Goal: Task Accomplishment & Management: Use online tool/utility

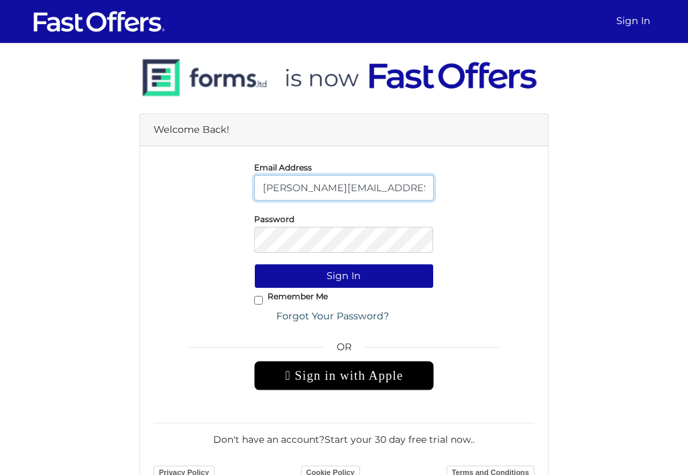
click at [334, 195] on input "leslie@lesliealvarezproperties.com" at bounding box center [344, 187] width 180 height 25
type input "le.com"
click at [347, 198] on input "le.com" at bounding box center [344, 187] width 180 height 25
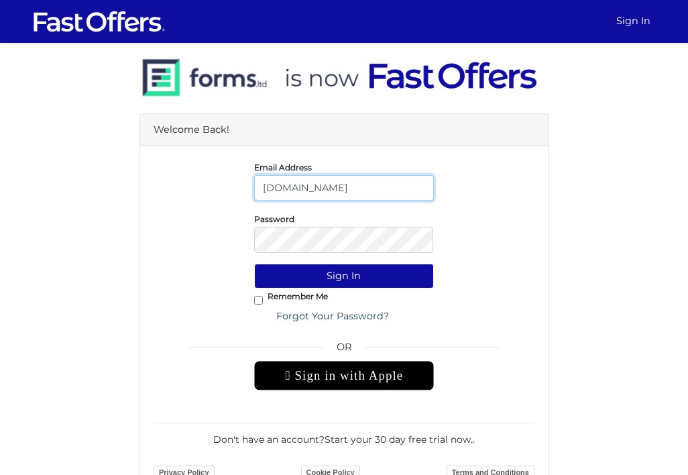
click at [347, 198] on input "le.com" at bounding box center [344, 187] width 180 height 25
type input "leslie@lesliealvarezproperties.com"
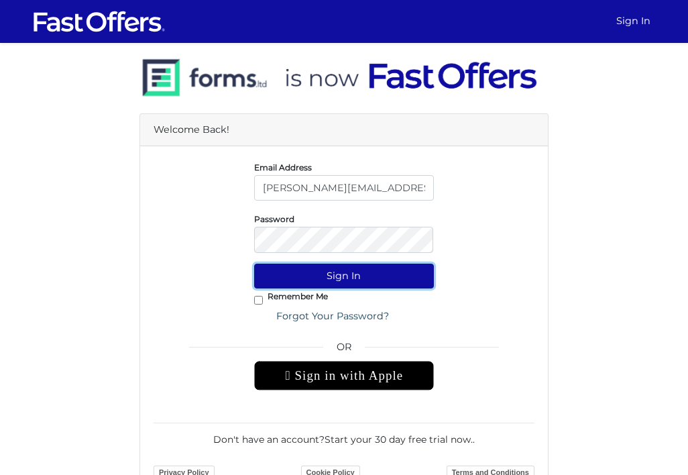
click at [343, 288] on button "Sign In" at bounding box center [344, 275] width 180 height 25
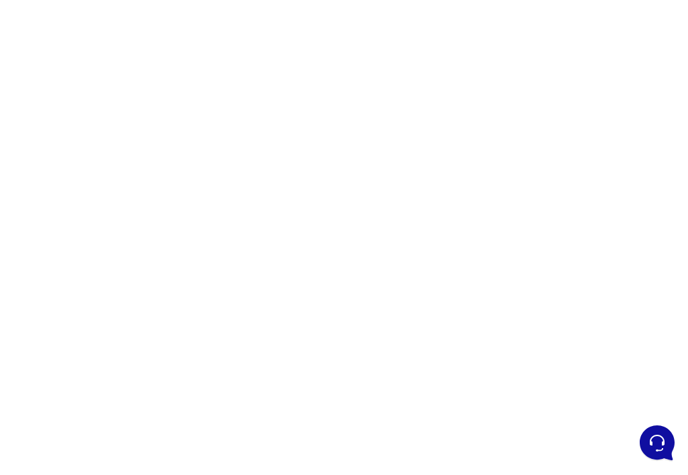
scroll to position [99, 0]
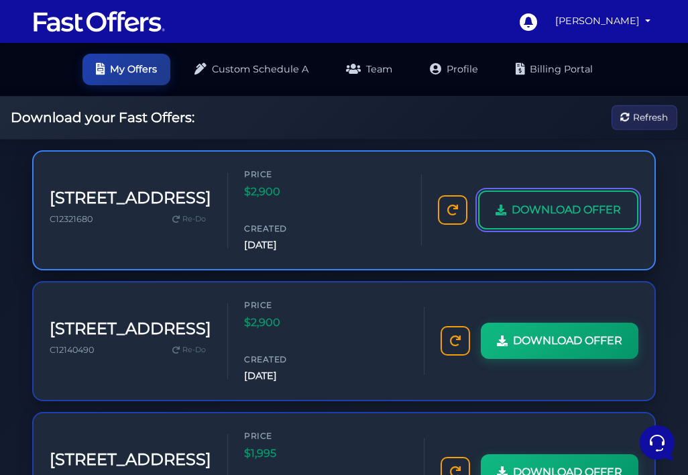
click at [511, 207] on link "DOWNLOAD OFFER" at bounding box center [558, 209] width 160 height 39
